Goal: Transaction & Acquisition: Purchase product/service

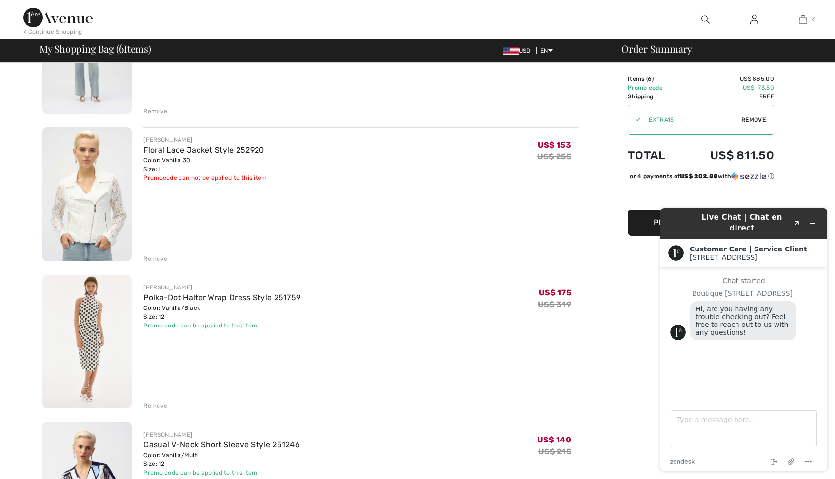
click at [159, 406] on div "Remove" at bounding box center [155, 406] width 24 height 9
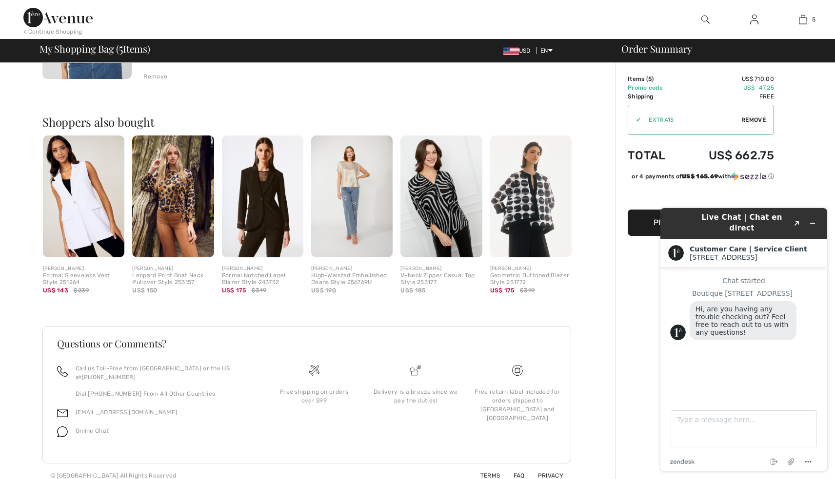
scroll to position [787, 0]
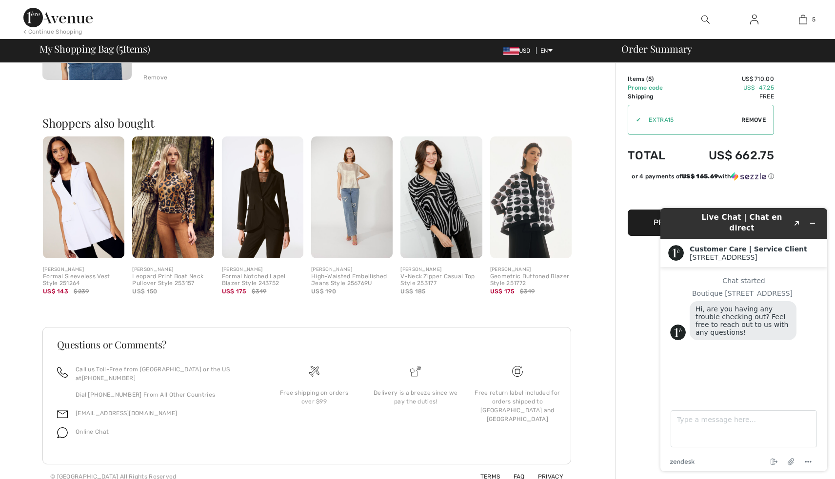
click at [350, 216] on img at bounding box center [351, 198] width 81 height 122
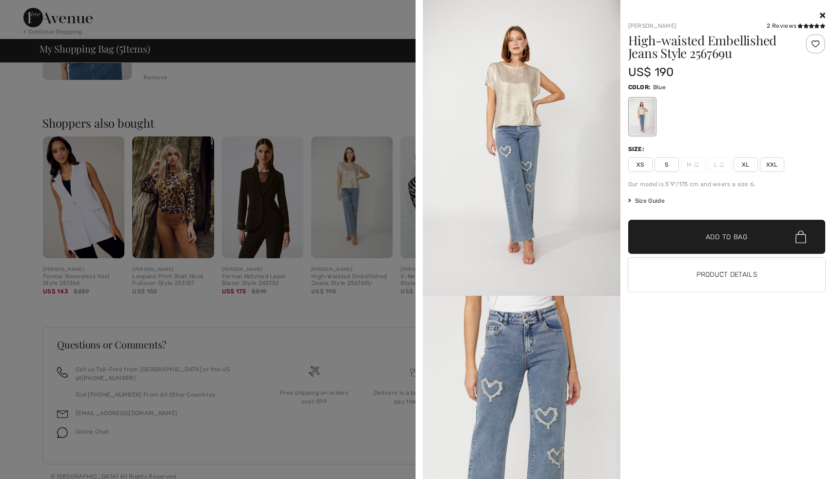
click at [822, 13] on icon at bounding box center [822, 15] width 5 height 8
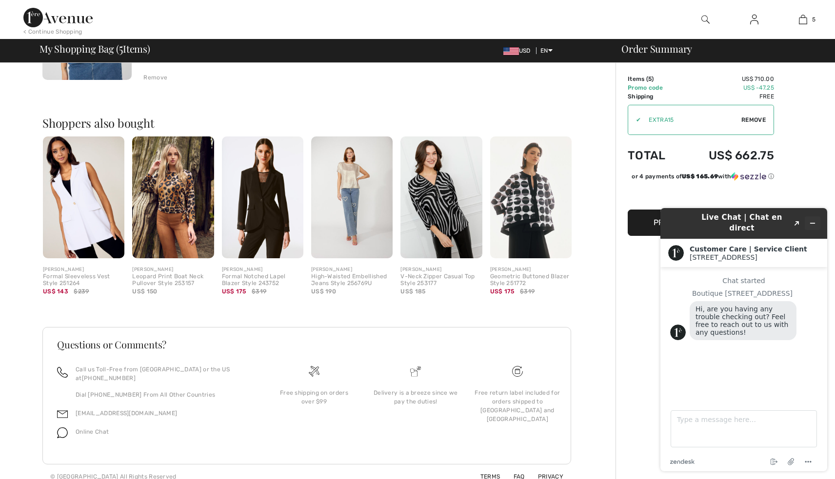
click at [812, 220] on icon "Minimize widget" at bounding box center [812, 223] width 7 height 7
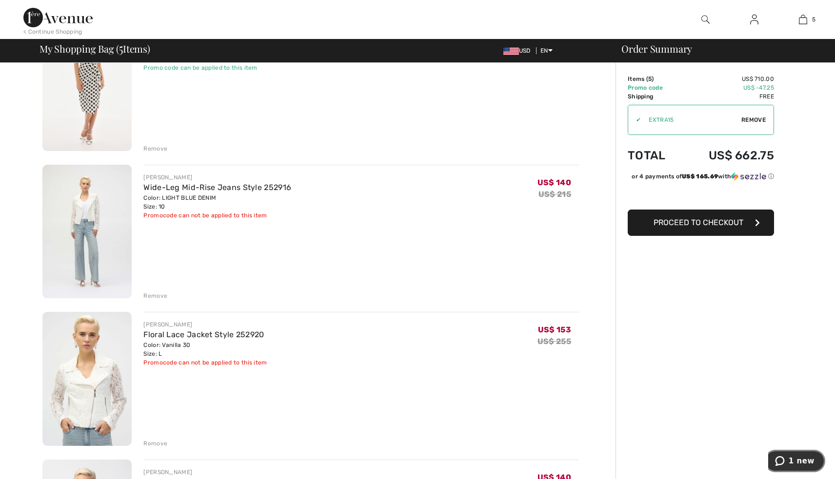
scroll to position [125, 0]
click at [212, 335] on link "Floral Lace Jacket Style 252920" at bounding box center [203, 335] width 120 height 9
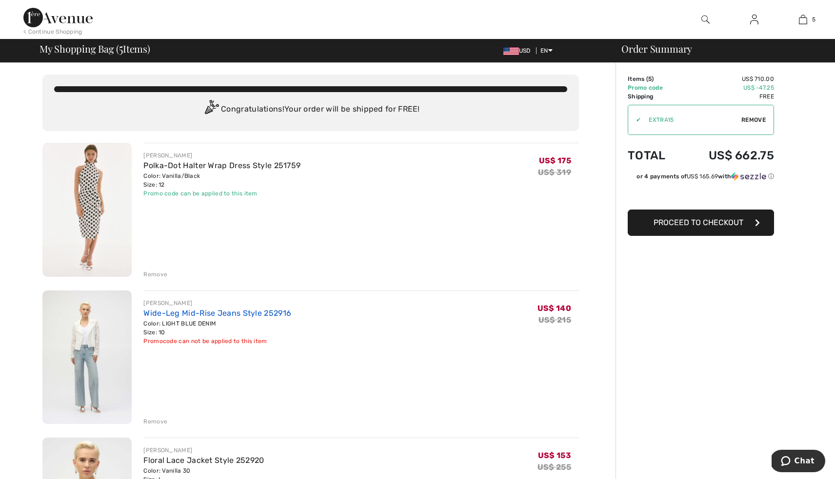
click at [217, 313] on link "Wide-Leg Mid-Rise Jeans Style 252916" at bounding box center [217, 313] width 148 height 9
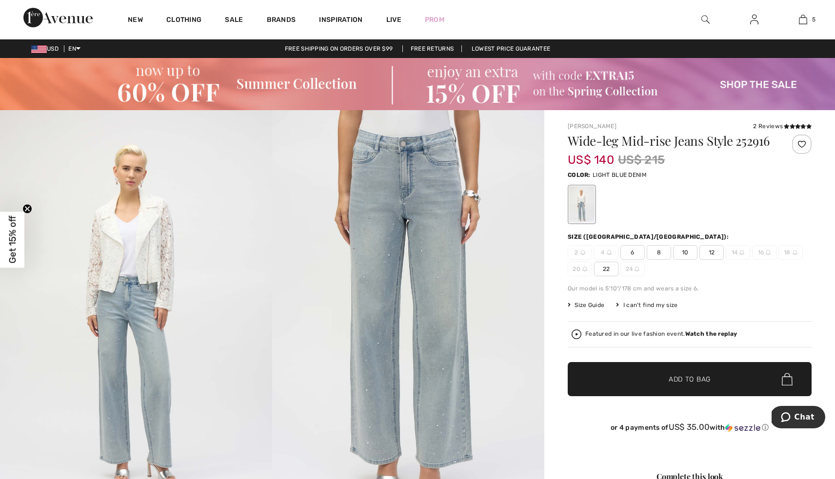
click at [703, 17] on img at bounding box center [705, 20] width 8 height 12
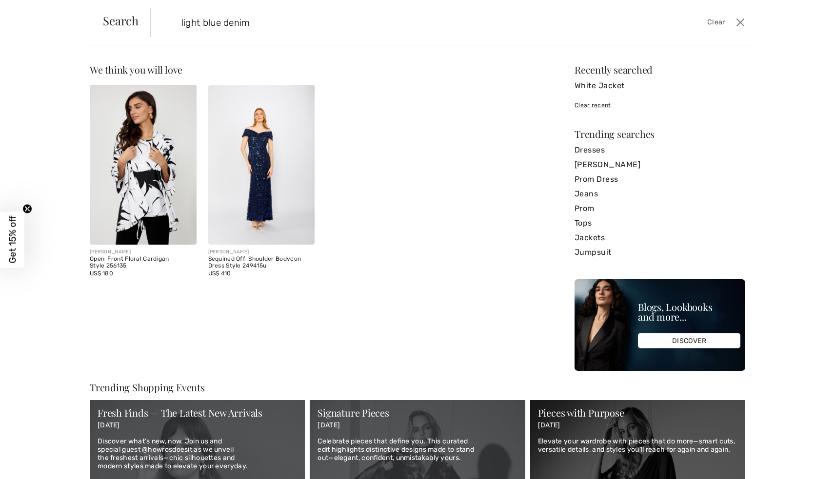
type input "light blue denim"
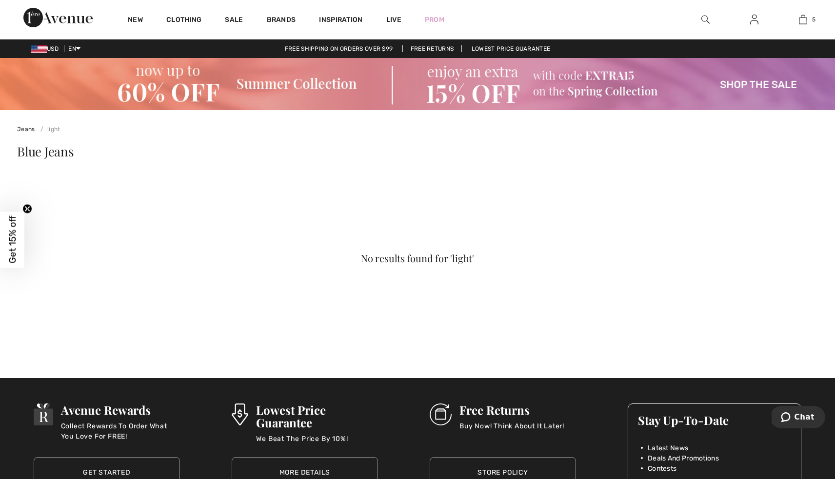
click at [701, 18] on img at bounding box center [705, 20] width 8 height 12
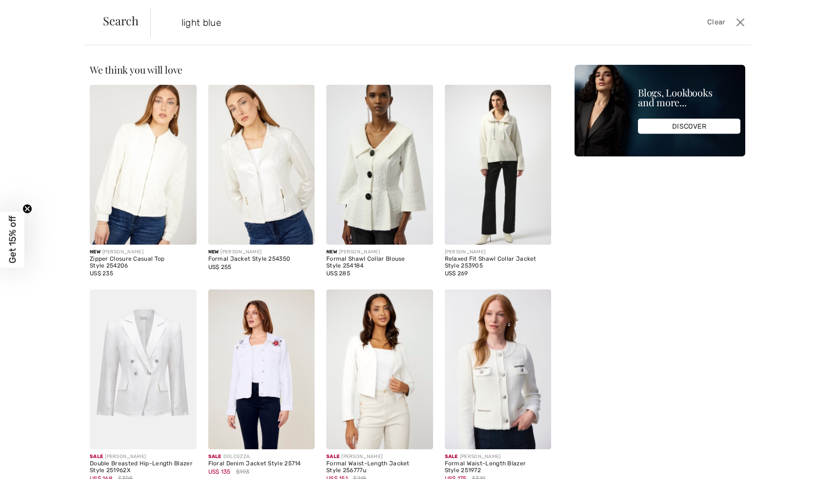
type input "light blue"
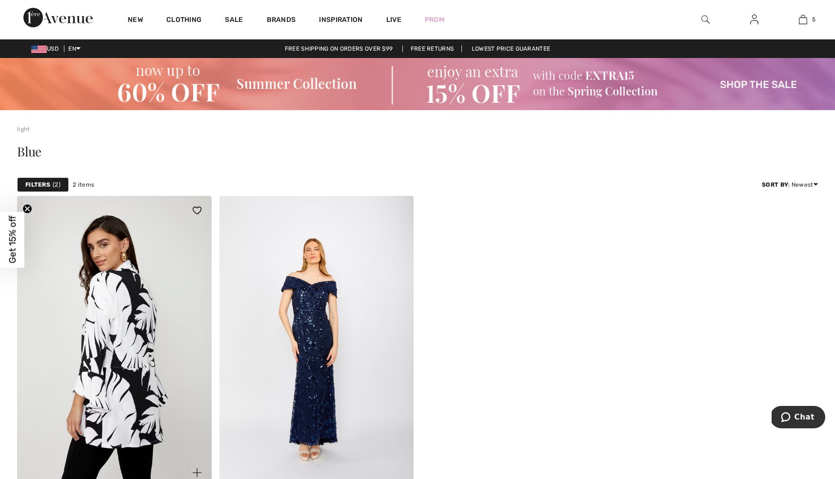
click at [122, 319] on img at bounding box center [114, 342] width 195 height 292
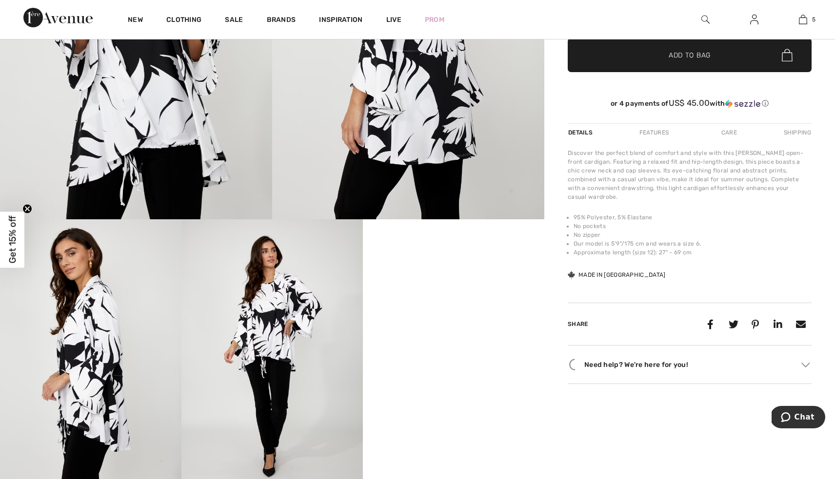
scroll to position [307, 0]
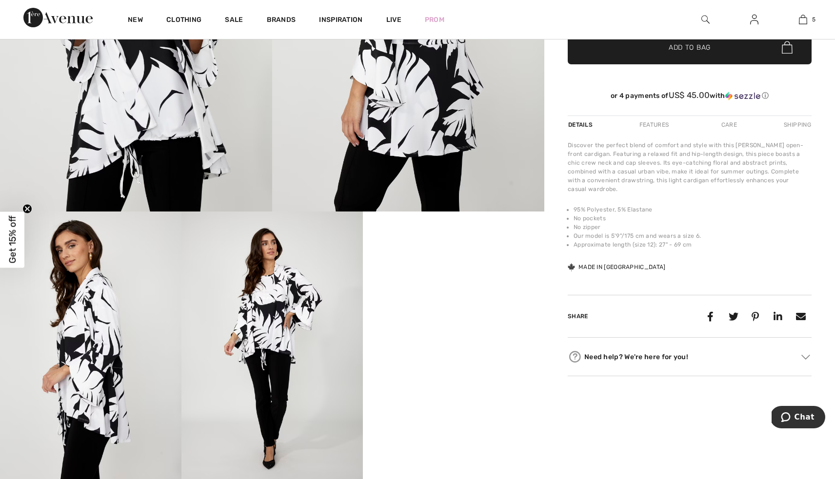
click at [282, 346] on img at bounding box center [271, 348] width 181 height 272
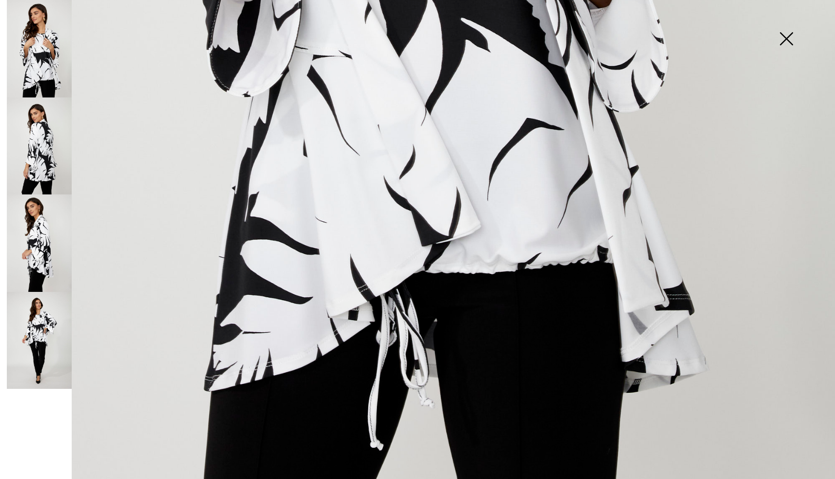
scroll to position [763, 0]
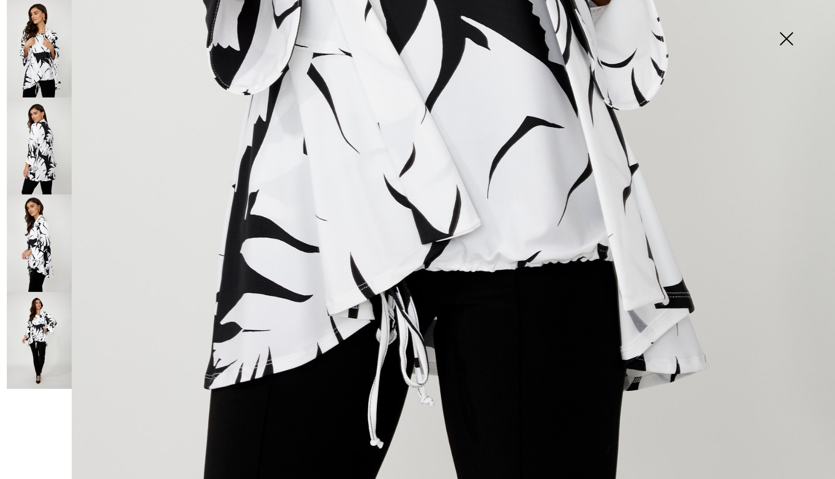
click at [787, 36] on img at bounding box center [786, 40] width 49 height 50
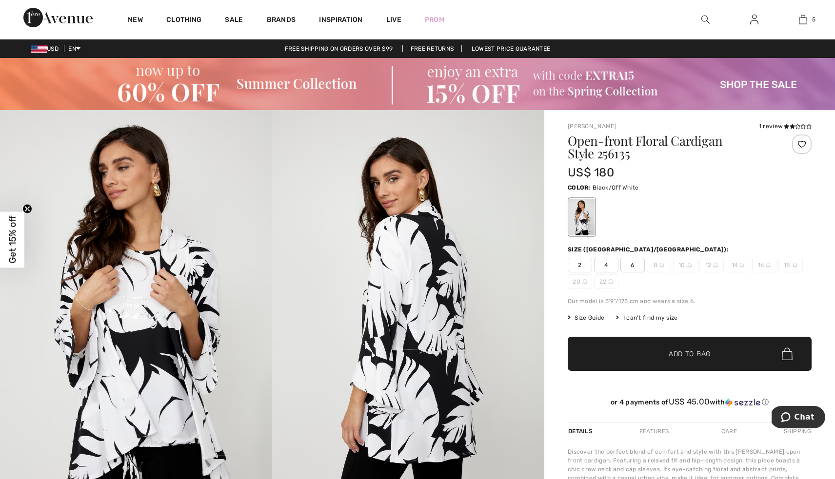
scroll to position [0, 0]
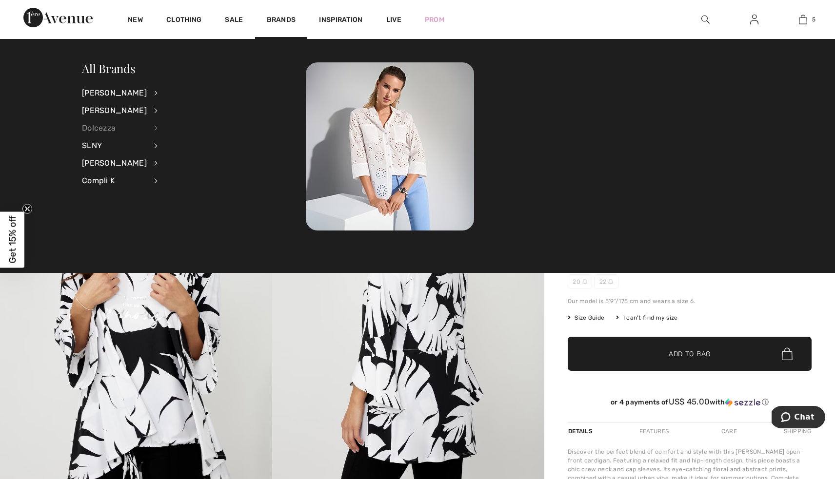
click at [114, 127] on div "Dolcezza" at bounding box center [114, 128] width 65 height 18
click at [171, 207] on link "Tops" at bounding box center [208, 205] width 76 height 16
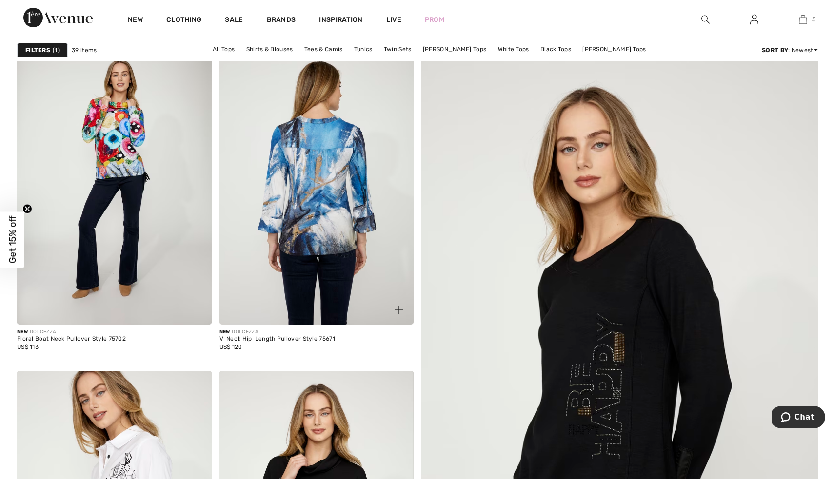
scroll to position [173, 0]
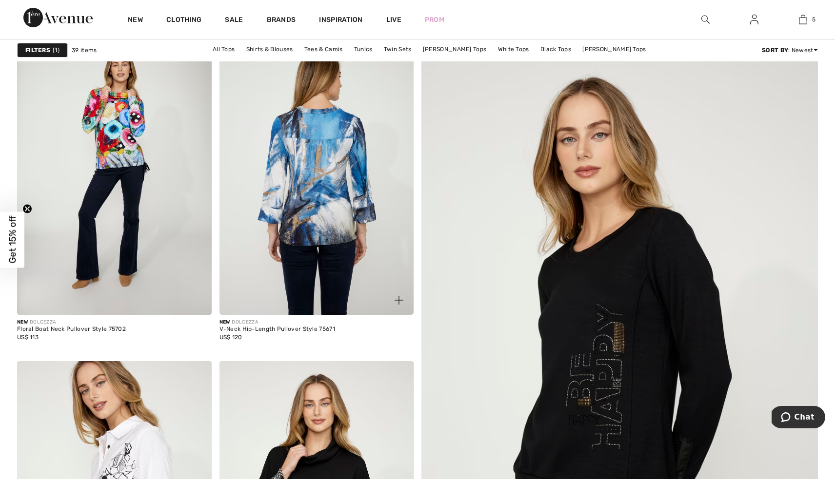
click at [330, 213] on img at bounding box center [316, 169] width 195 height 292
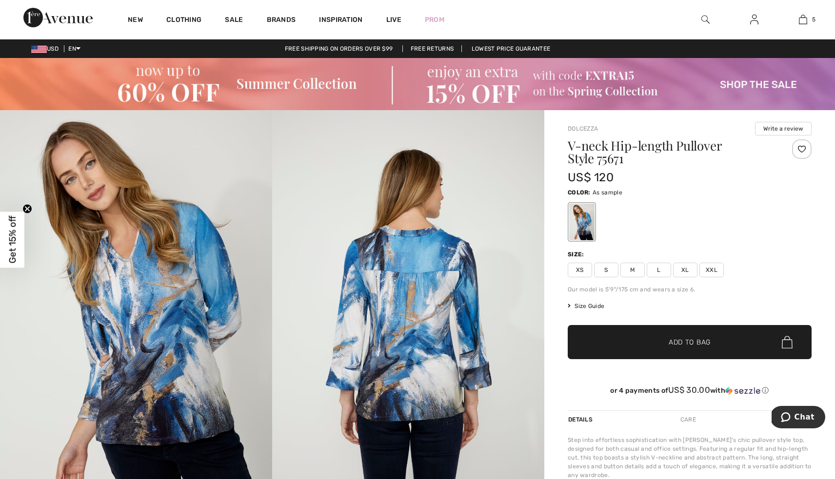
click at [591, 305] on span "Size Guide" at bounding box center [586, 306] width 37 height 9
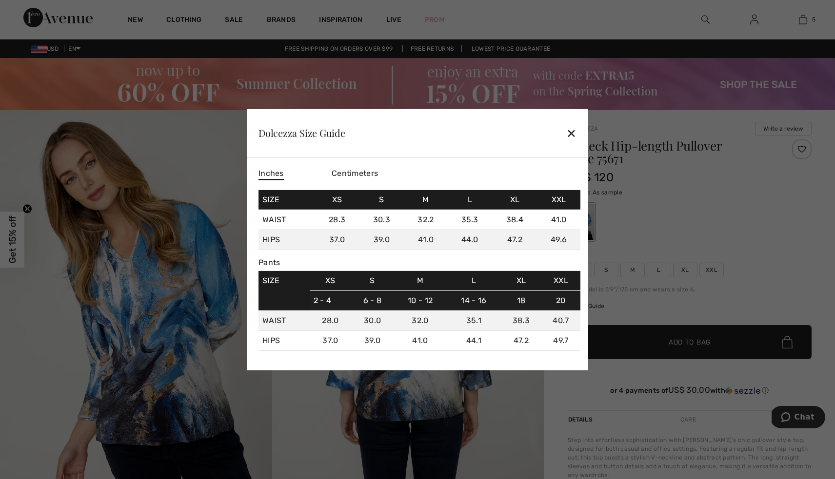
click at [573, 131] on div "✕" at bounding box center [571, 133] width 10 height 20
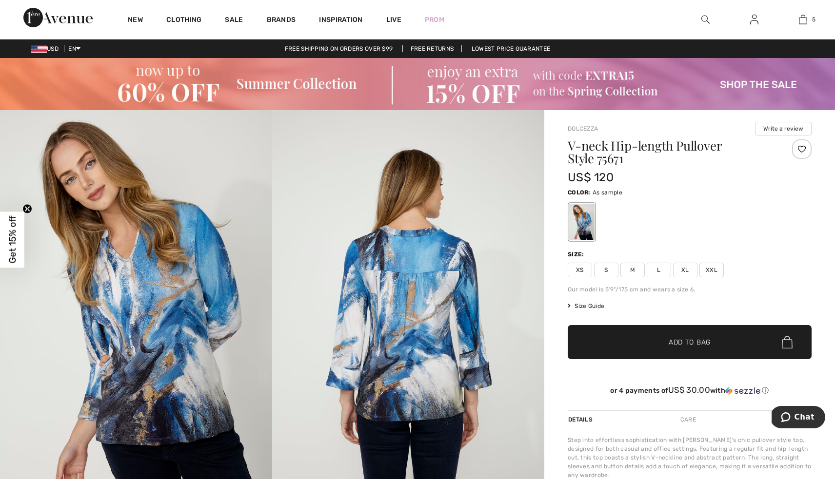
click at [195, 290] on img at bounding box center [136, 314] width 272 height 408
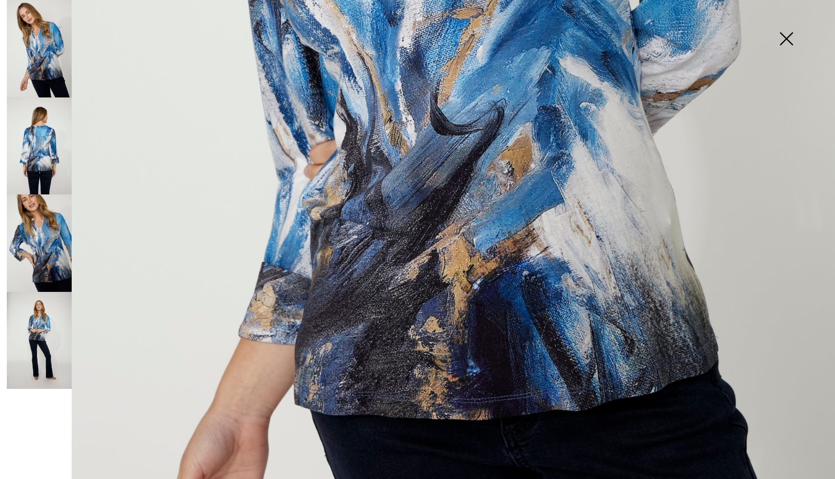
scroll to position [610, 0]
click at [39, 328] on img at bounding box center [39, 341] width 65 height 98
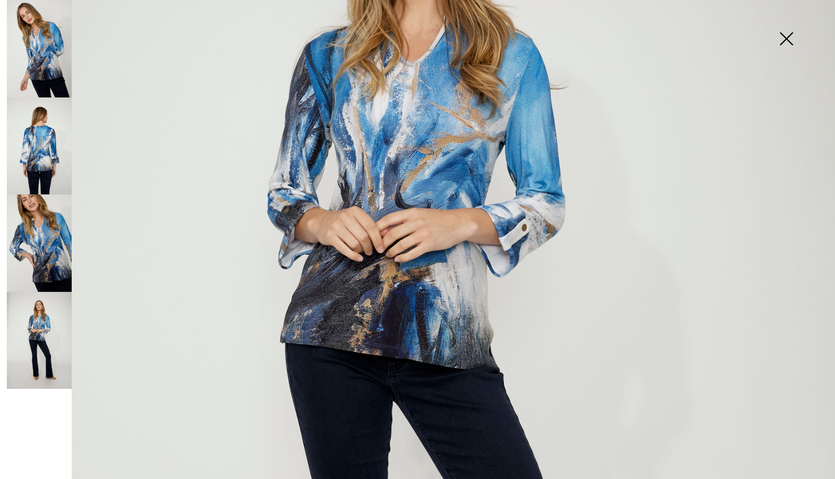
scroll to position [263, 0]
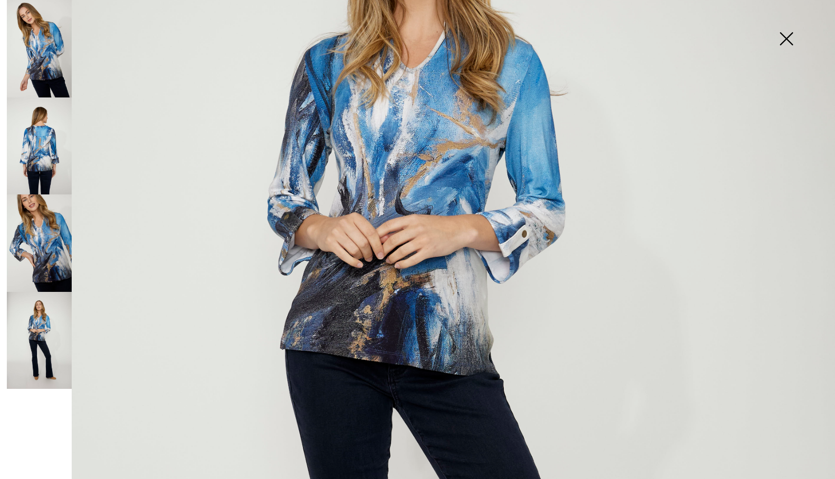
click at [785, 35] on img at bounding box center [786, 40] width 49 height 50
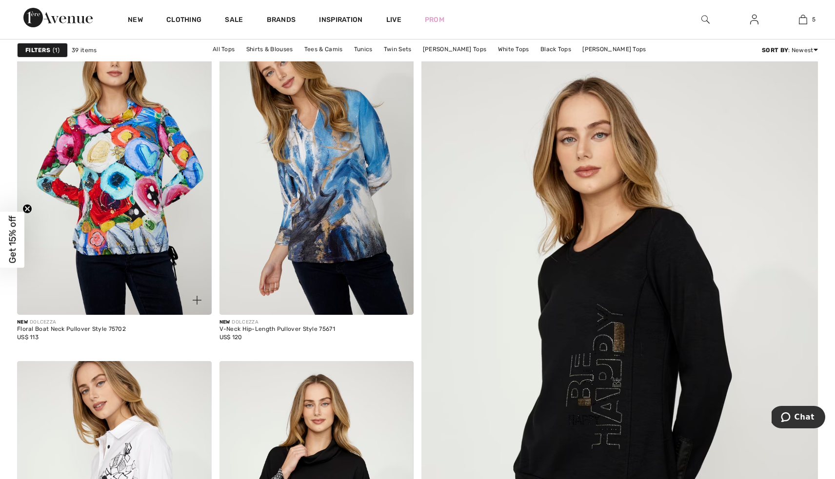
click at [127, 228] on img at bounding box center [114, 169] width 195 height 292
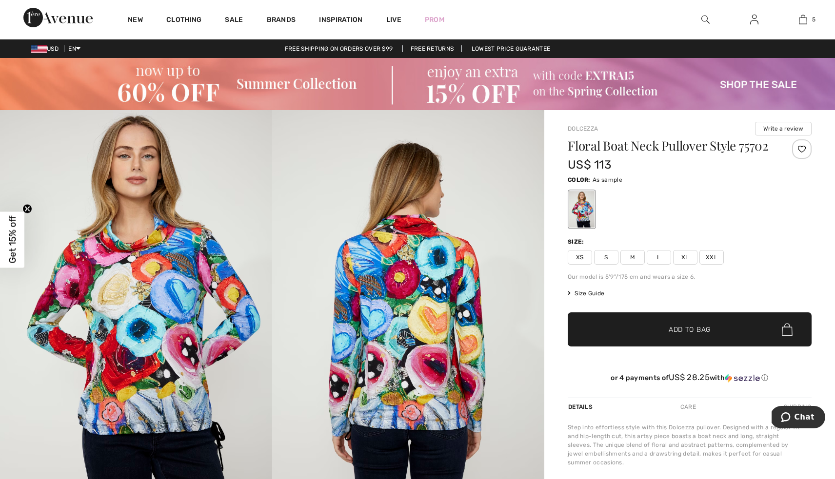
click at [190, 297] on img at bounding box center [136, 314] width 272 height 408
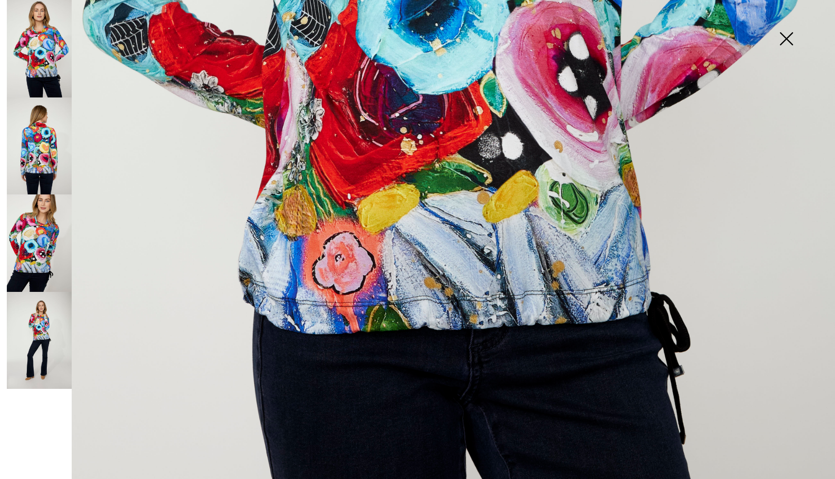
scroll to position [666, 0]
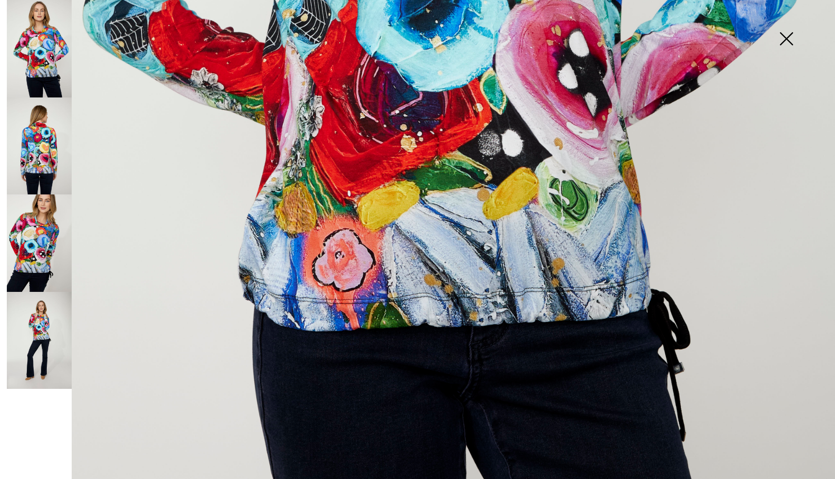
click at [41, 323] on img at bounding box center [39, 341] width 65 height 98
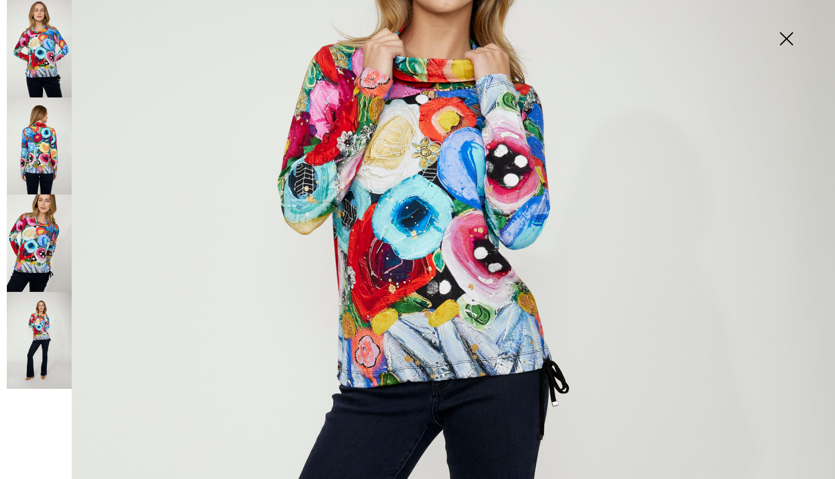
scroll to position [237, 0]
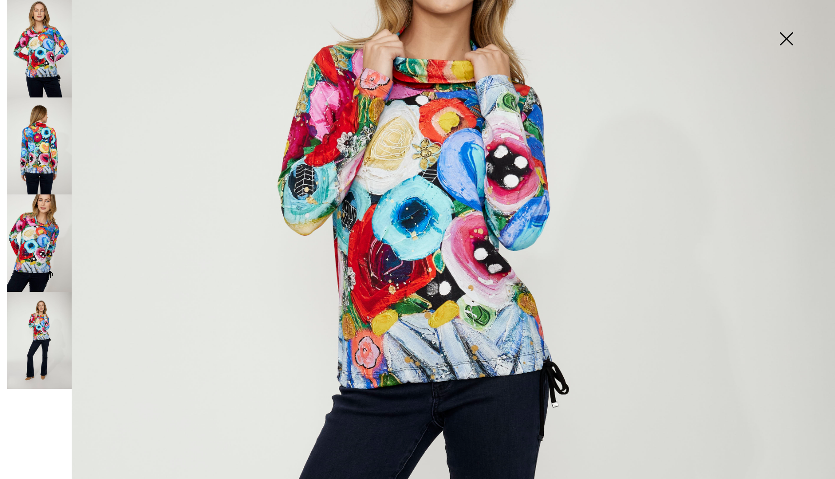
click at [787, 36] on img at bounding box center [786, 40] width 49 height 50
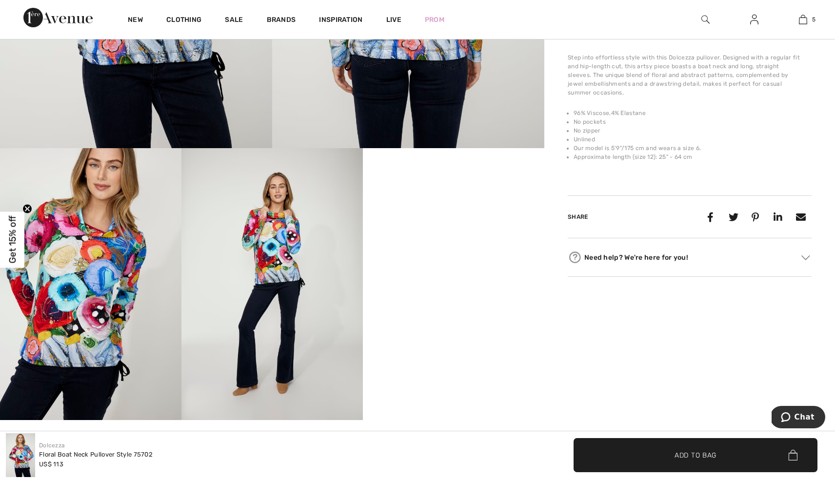
scroll to position [376, 0]
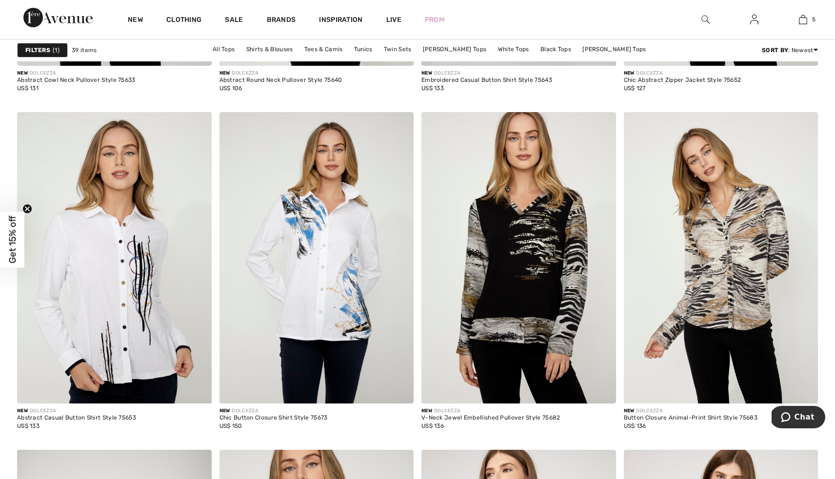
scroll to position [1911, 0]
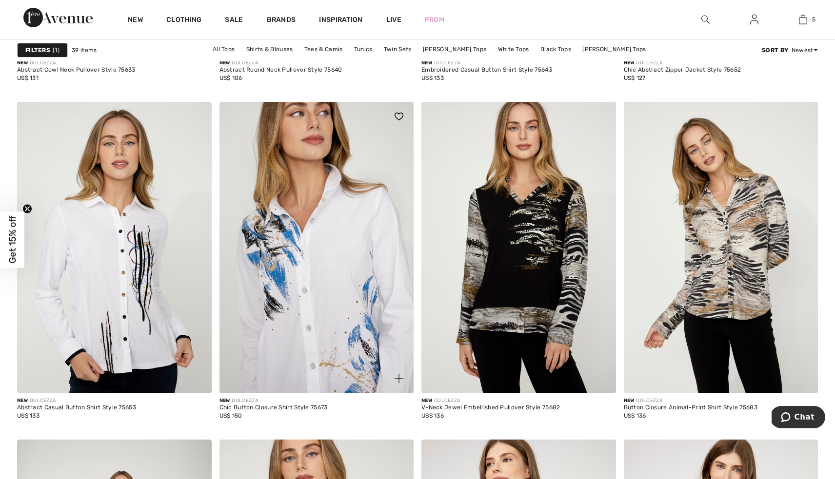
click at [298, 272] on img at bounding box center [316, 248] width 195 height 292
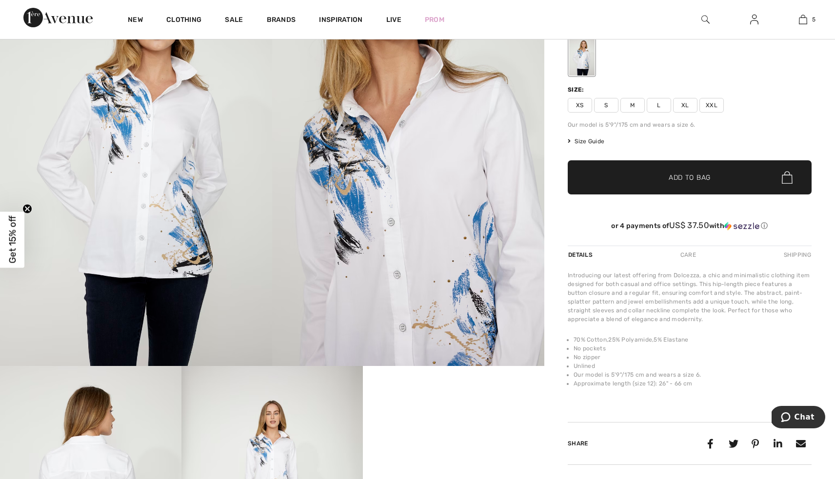
scroll to position [164, 0]
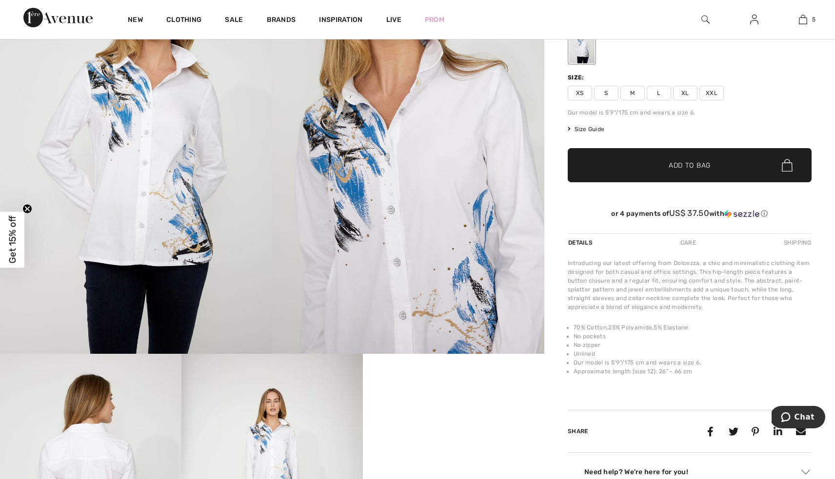
click at [397, 243] on img at bounding box center [408, 150] width 272 height 408
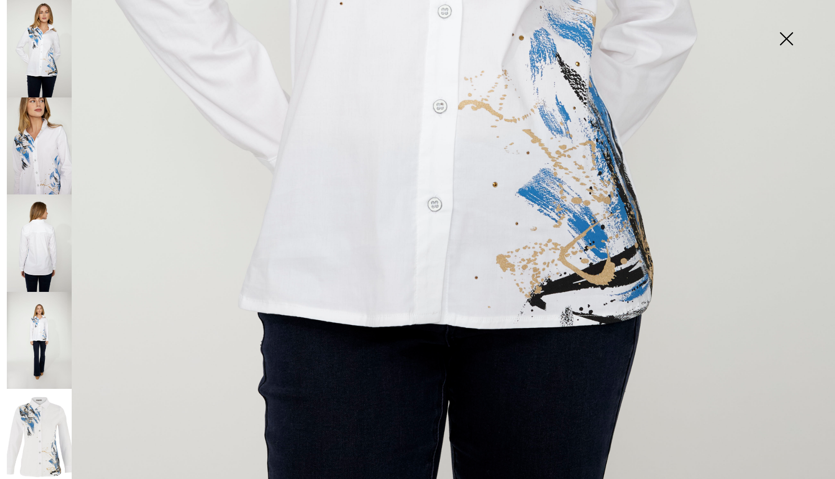
scroll to position [660, 0]
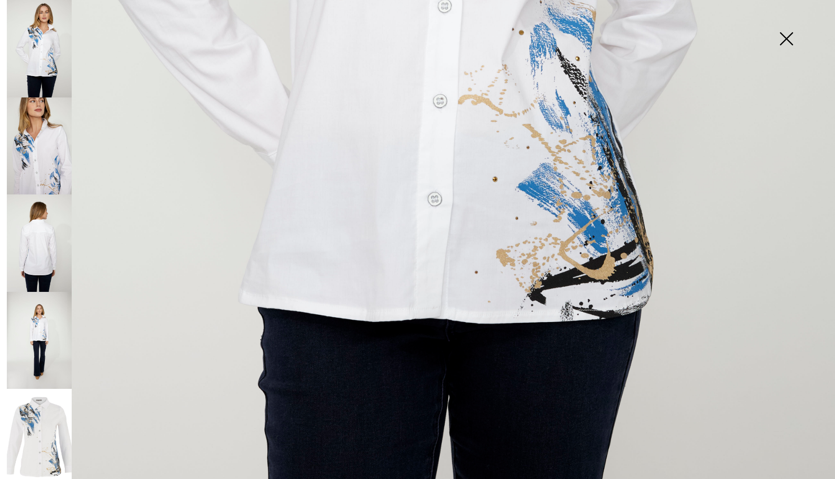
click at [43, 310] on img at bounding box center [39, 341] width 65 height 98
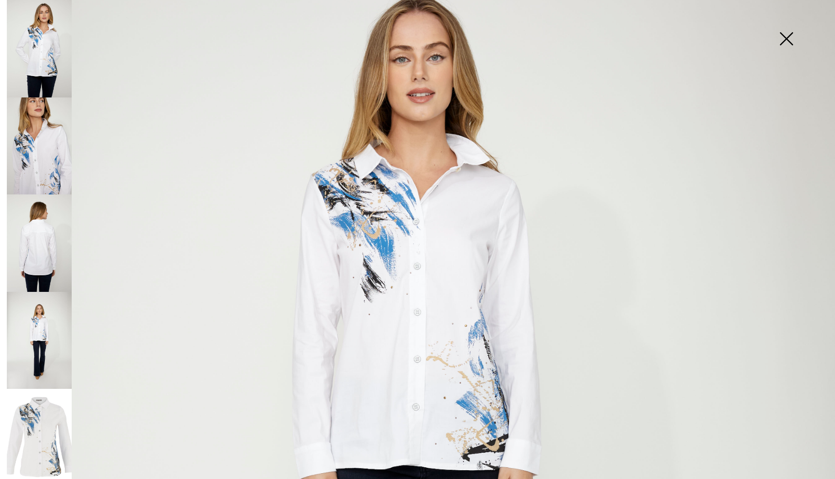
scroll to position [161, 0]
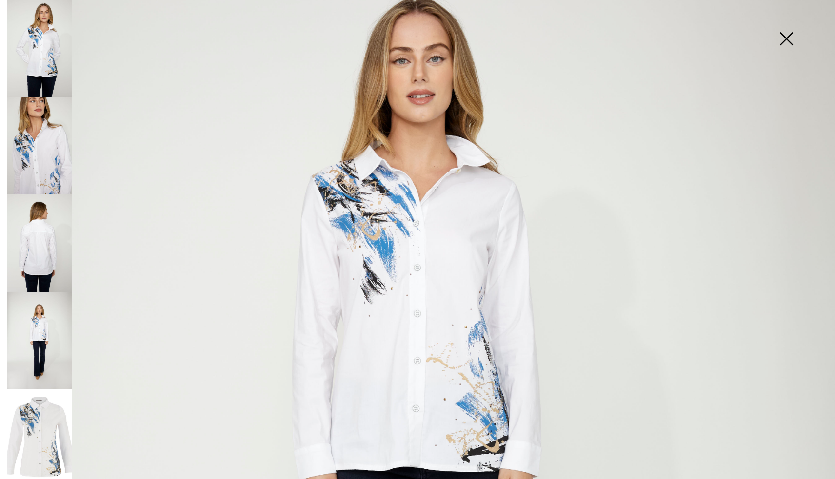
click at [785, 36] on img at bounding box center [786, 40] width 49 height 50
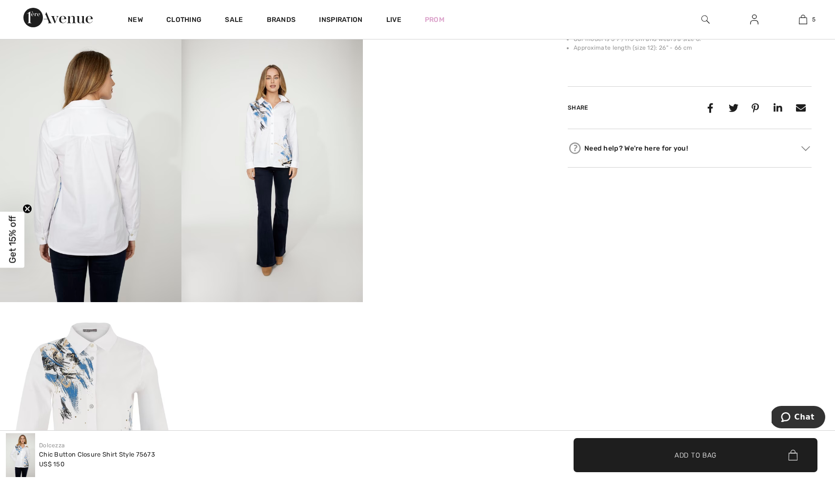
scroll to position [489, 0]
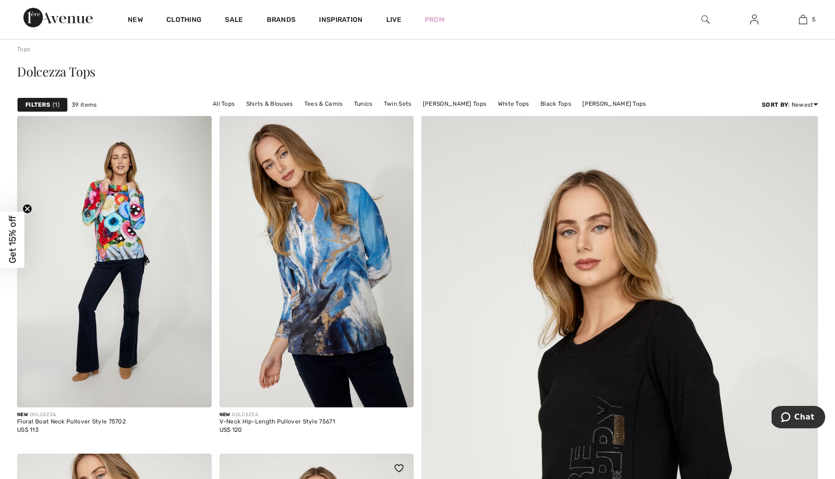
scroll to position [79, 0]
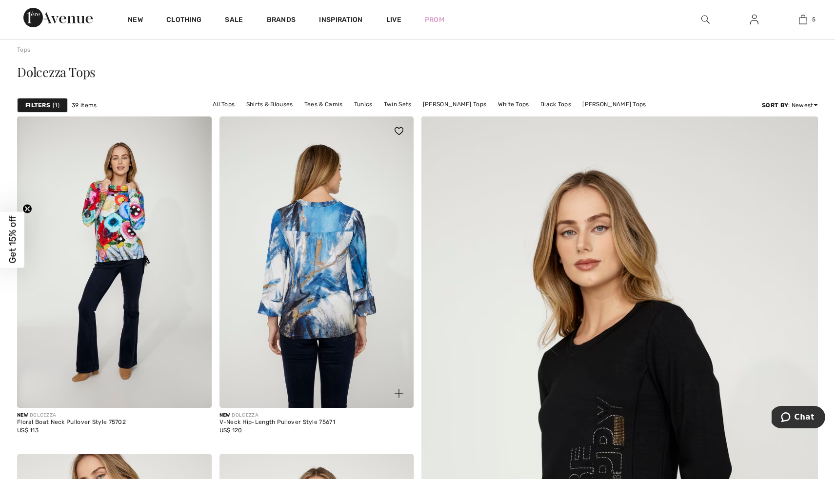
click at [342, 256] on img at bounding box center [316, 263] width 195 height 292
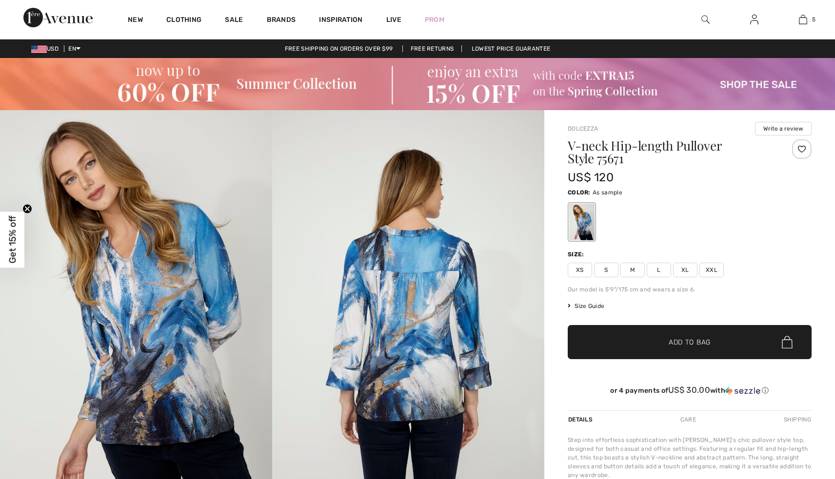
checkbox input "true"
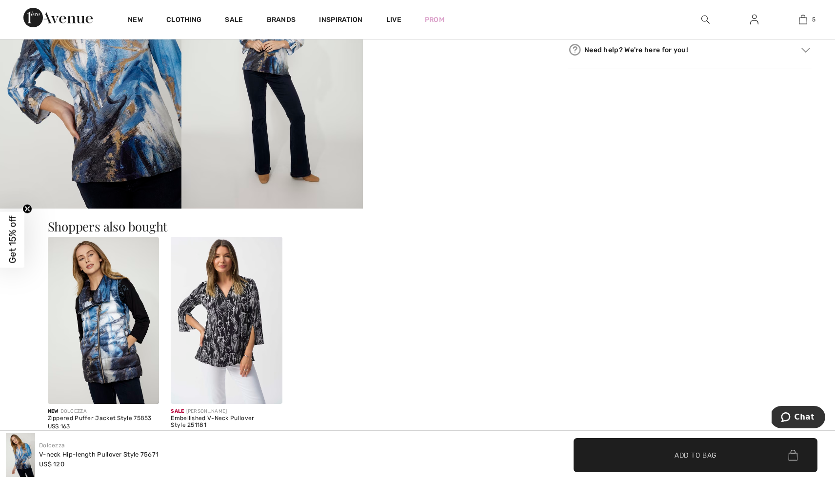
scroll to position [585, 0]
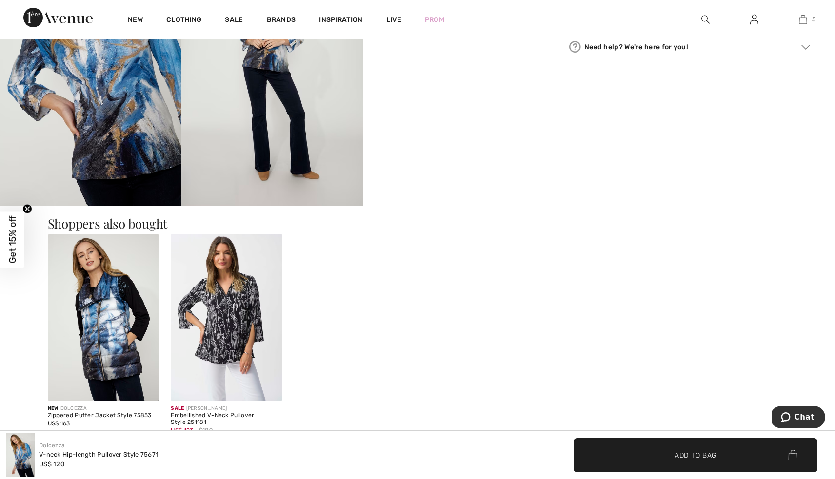
click at [227, 316] on img at bounding box center [227, 317] width 112 height 167
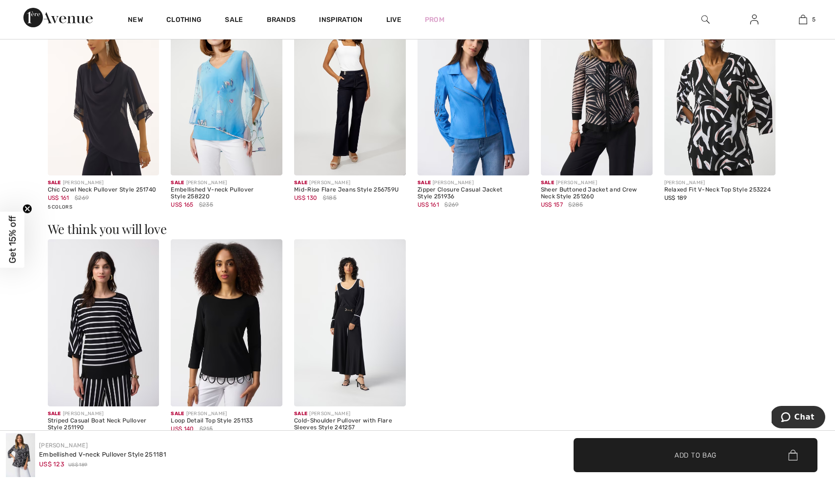
scroll to position [1083, 0]
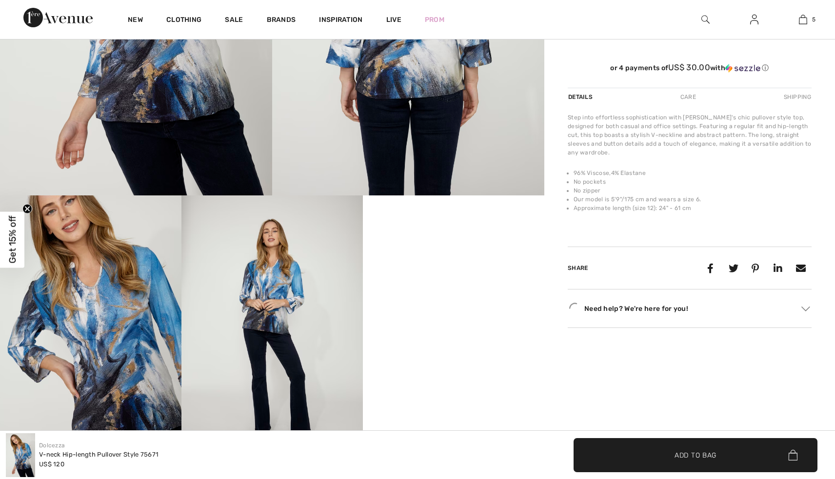
scroll to position [323, 0]
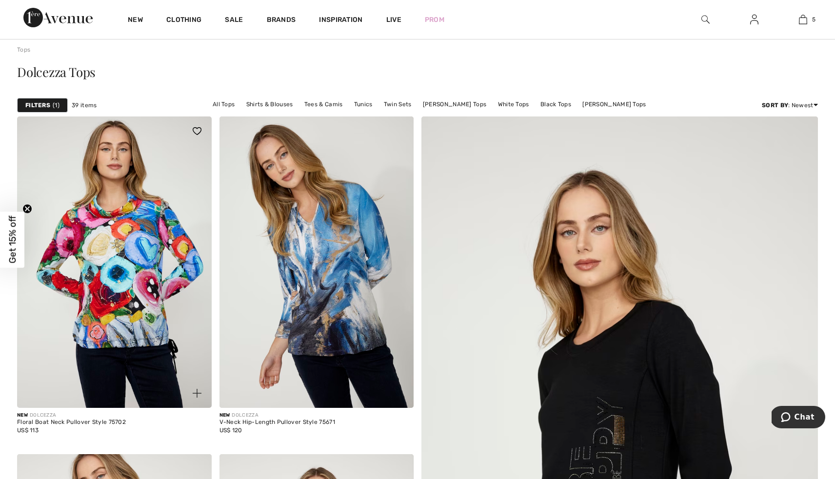
click at [122, 255] on img at bounding box center [114, 263] width 195 height 292
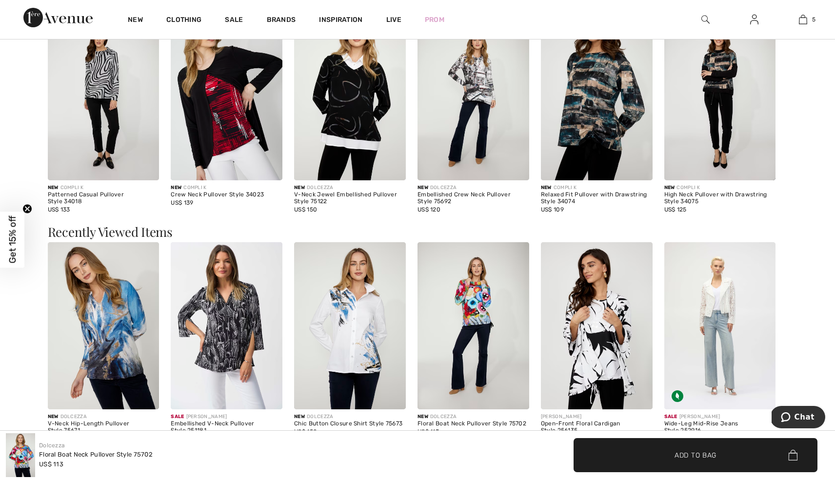
scroll to position [806, 0]
click at [224, 157] on img at bounding box center [227, 96] width 112 height 167
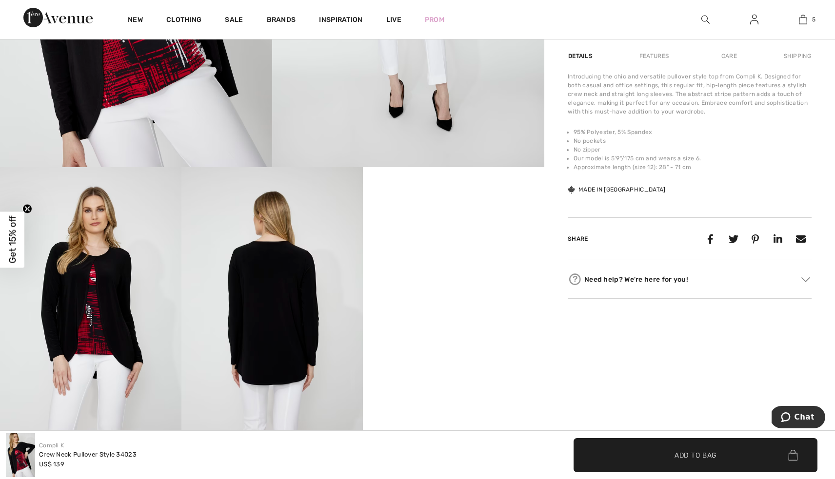
scroll to position [351, 0]
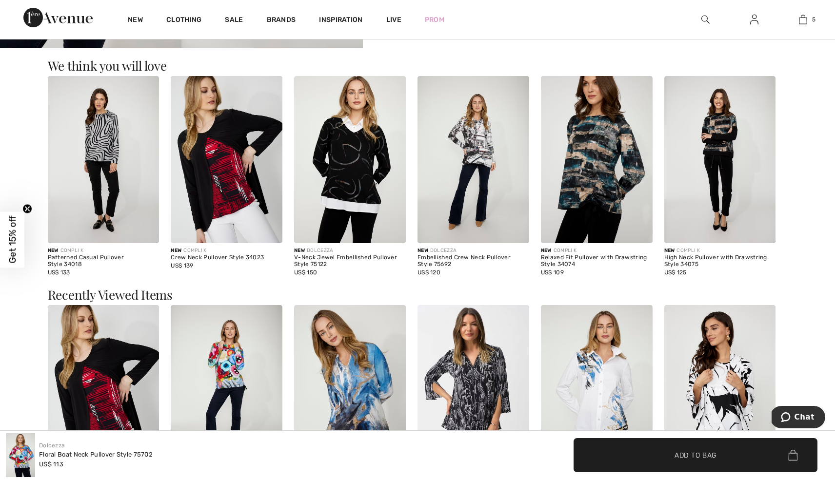
scroll to position [738, 0]
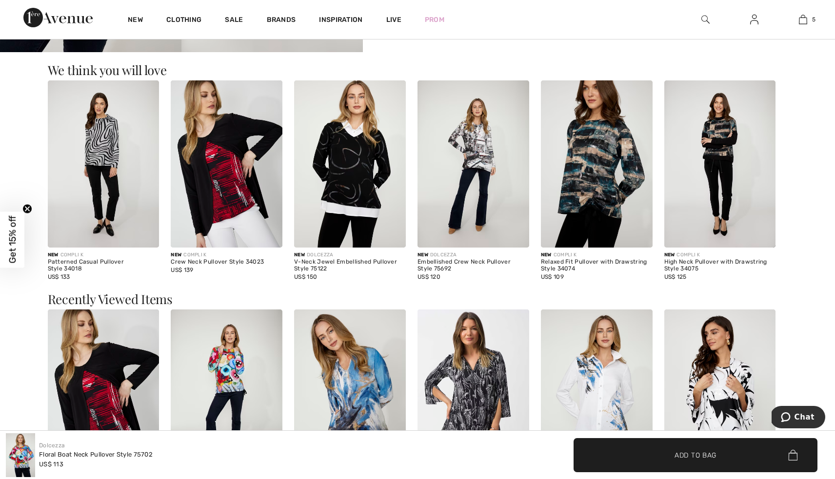
click at [345, 222] on img at bounding box center [350, 163] width 112 height 167
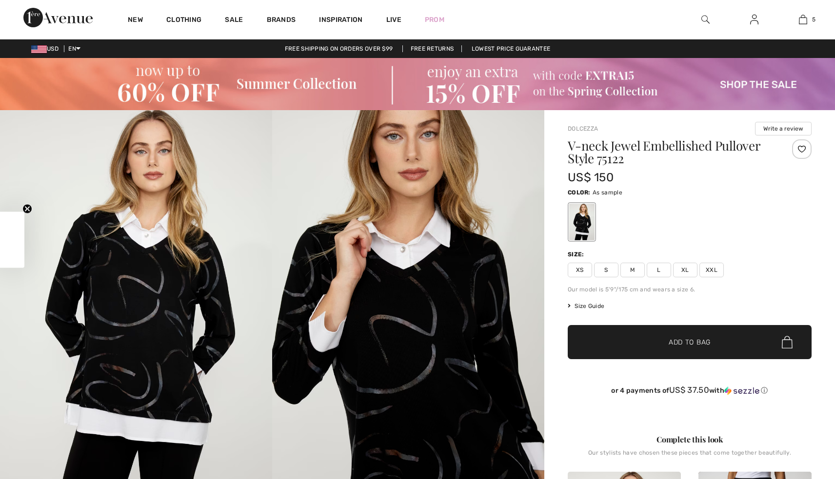
checkbox input "true"
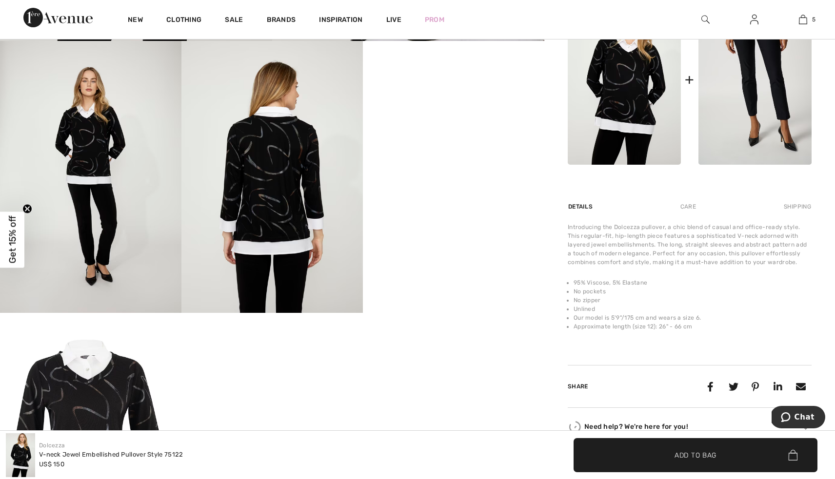
scroll to position [478, 0]
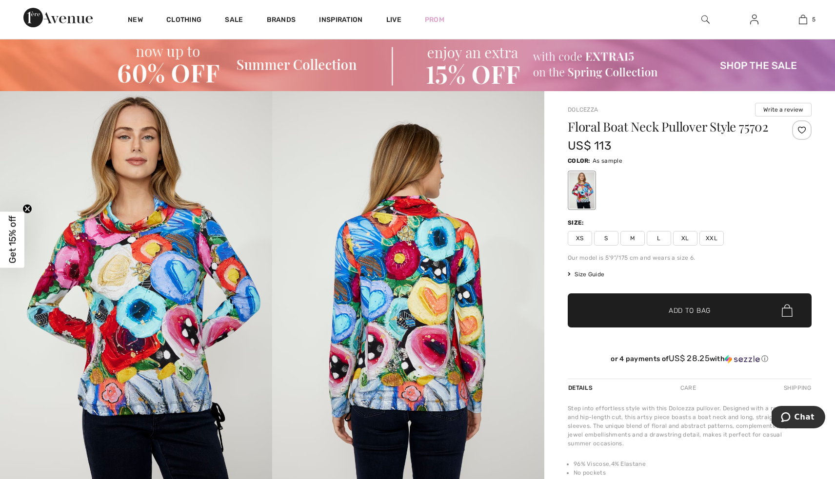
scroll to position [5, 0]
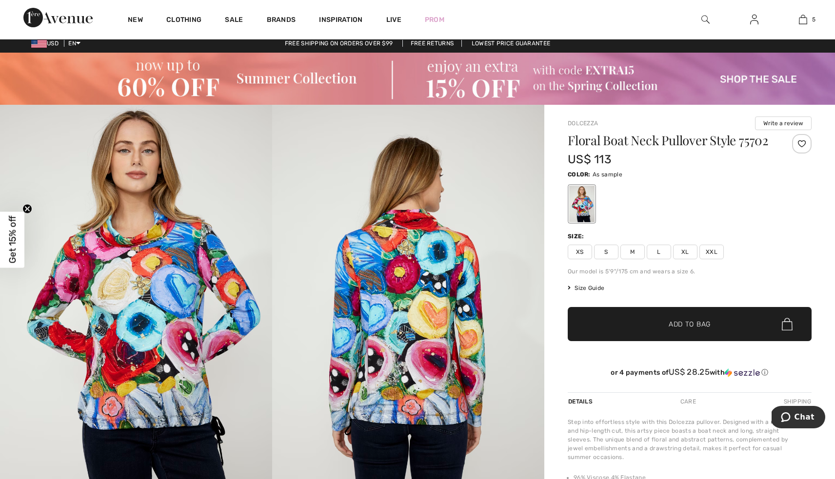
click at [632, 249] on span "M" at bounding box center [632, 252] width 24 height 15
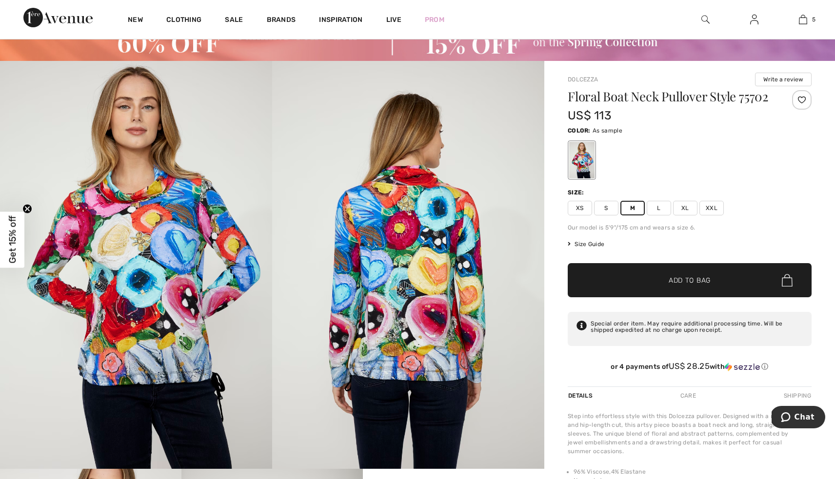
scroll to position [52, 0]
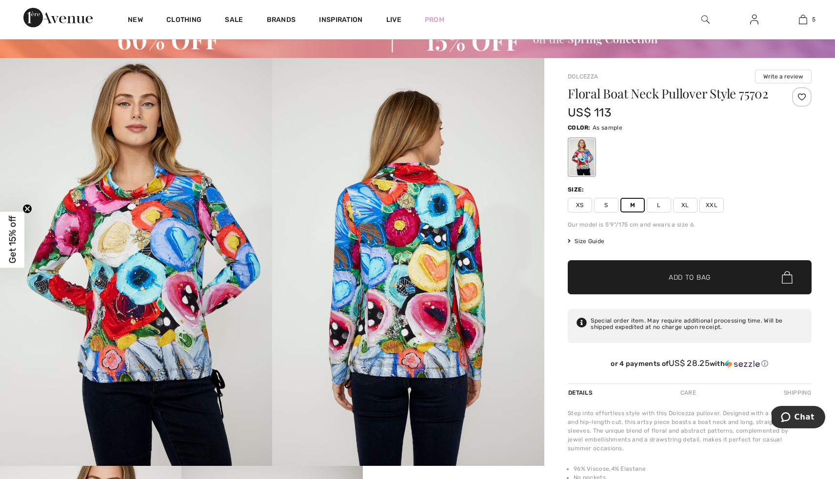
click at [679, 276] on span "Add to Bag" at bounding box center [690, 278] width 42 height 10
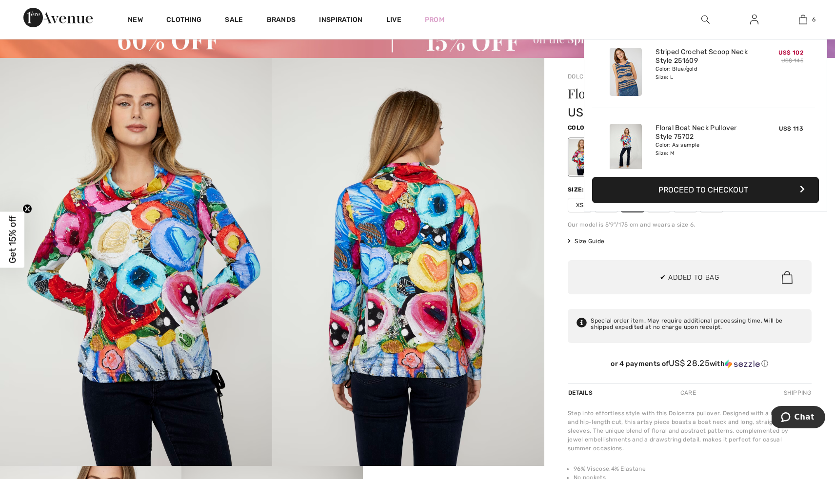
scroll to position [335, 0]
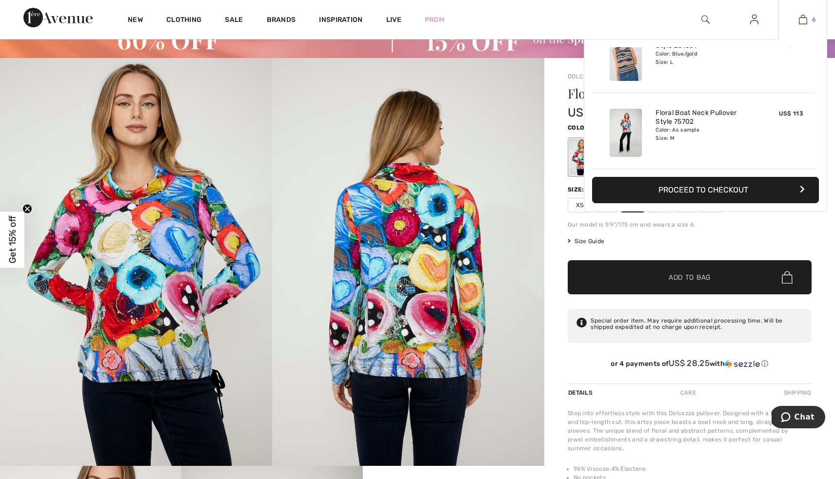
click at [803, 19] on img at bounding box center [803, 20] width 8 height 12
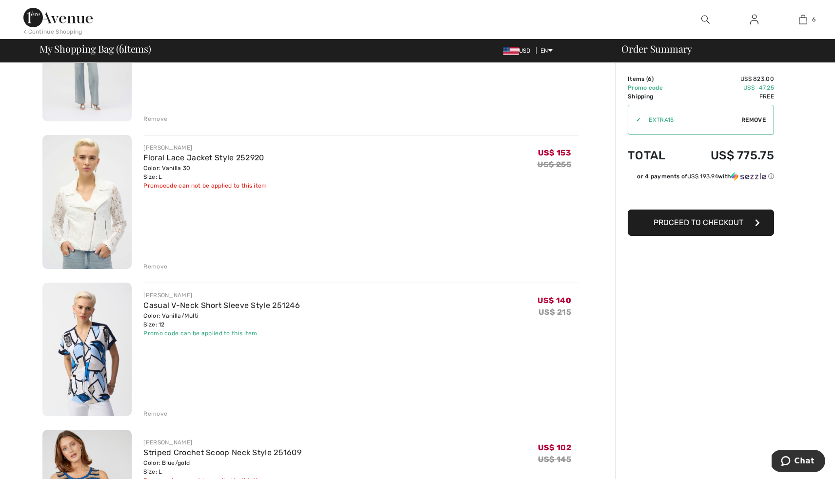
scroll to position [302, 0]
click at [207, 303] on link "Casual V-Neck Short Sleeve Style 251246" at bounding box center [221, 305] width 157 height 9
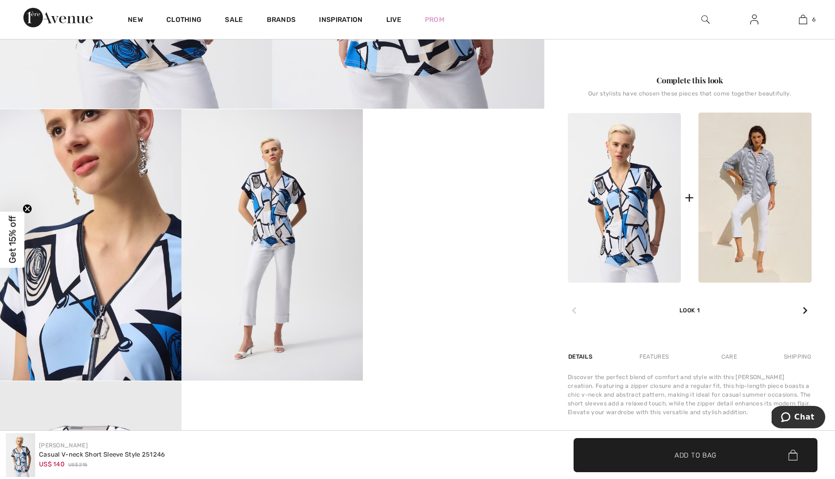
scroll to position [410, 0]
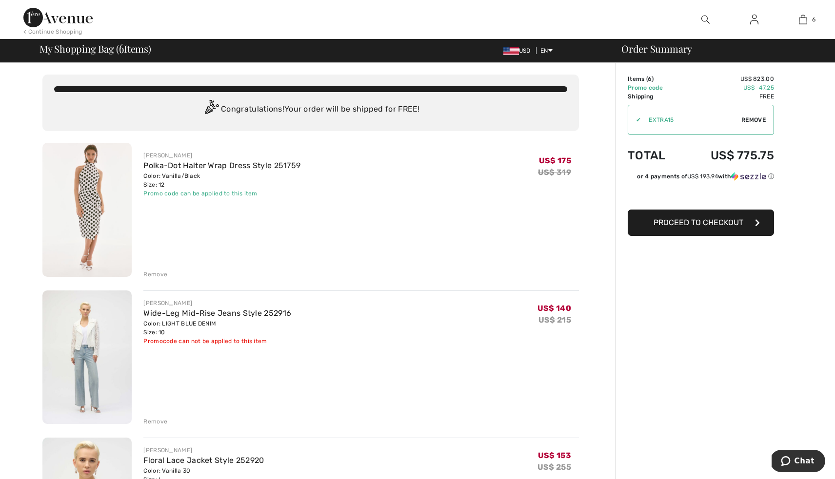
click at [65, 13] on img at bounding box center [57, 18] width 69 height 20
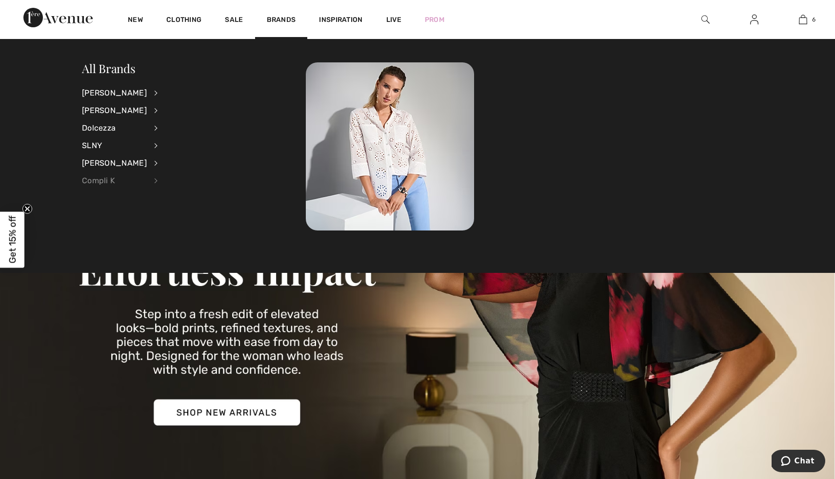
click at [87, 181] on div "Compli K" at bounding box center [114, 181] width 65 height 18
click at [103, 182] on div "Compli K" at bounding box center [114, 181] width 65 height 18
click at [193, 95] on link "View All" at bounding box center [208, 92] width 76 height 16
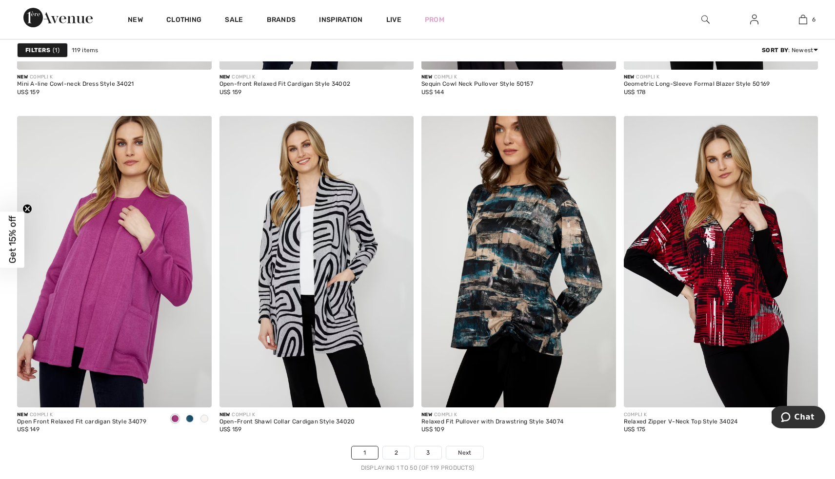
scroll to position [5136, 0]
